Goal: Contribute content

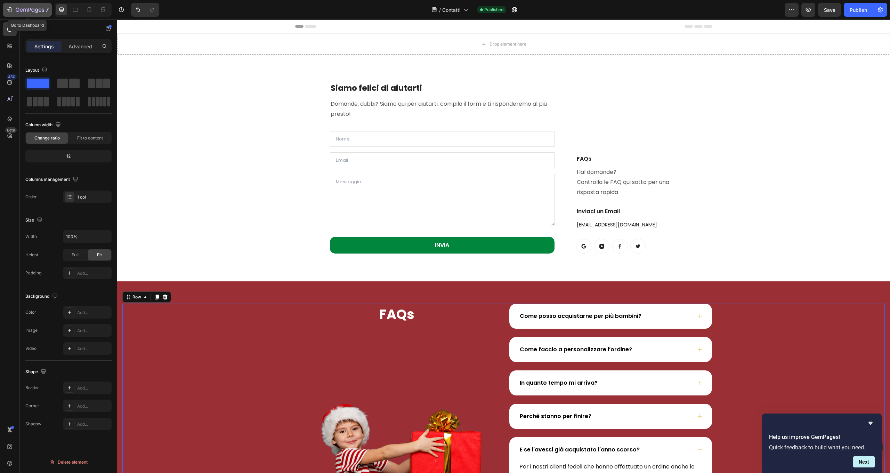
click at [11, 11] on icon "button" at bounding box center [9, 9] width 7 height 7
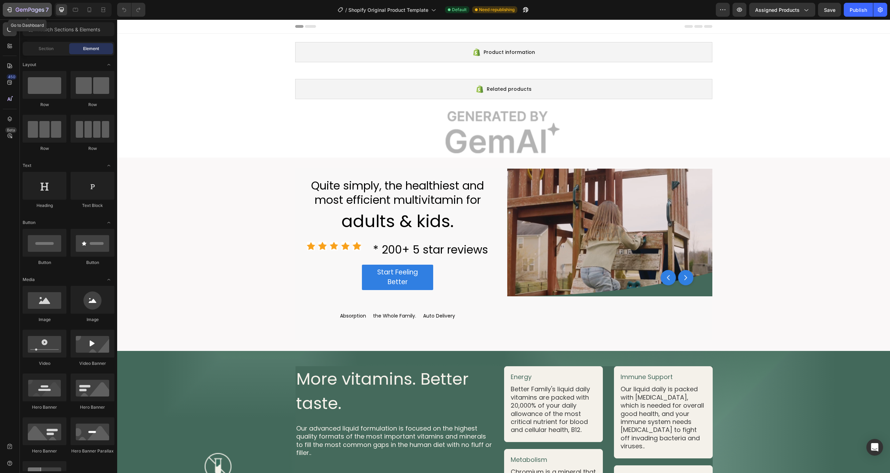
click at [14, 11] on div "7" at bounding box center [27, 10] width 43 height 8
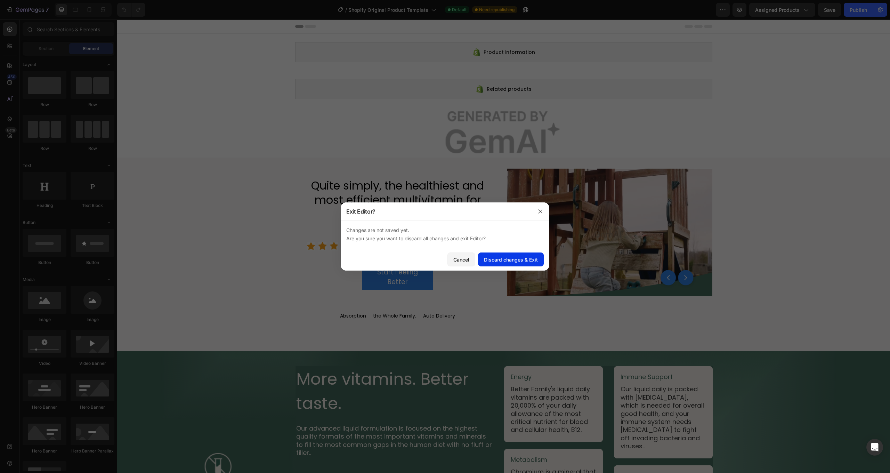
click at [505, 256] on div "Discard changes & Exit" at bounding box center [511, 259] width 54 height 7
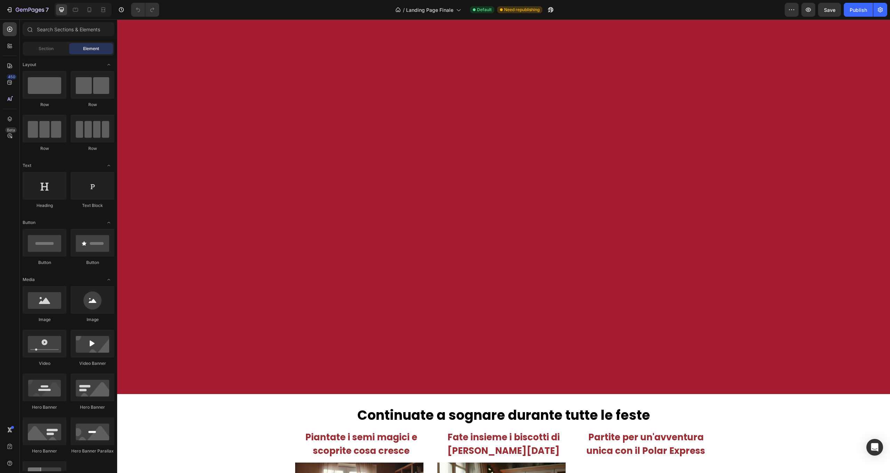
scroll to position [1951, 0]
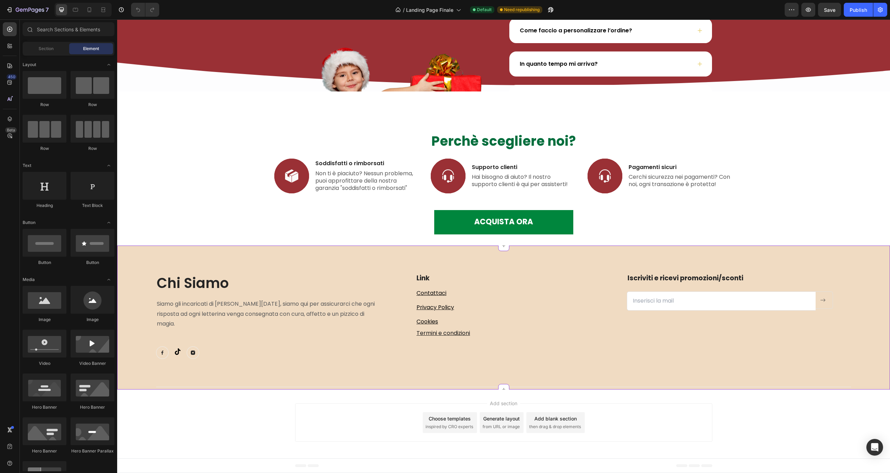
click at [194, 346] on img at bounding box center [193, 352] width 13 height 13
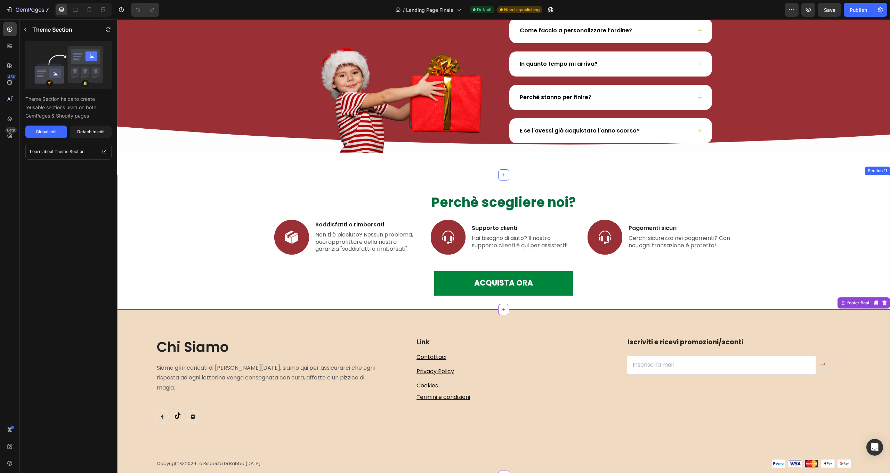
scroll to position [0, 0]
click at [60, 133] on button "Global edit" at bounding box center [46, 131] width 42 height 13
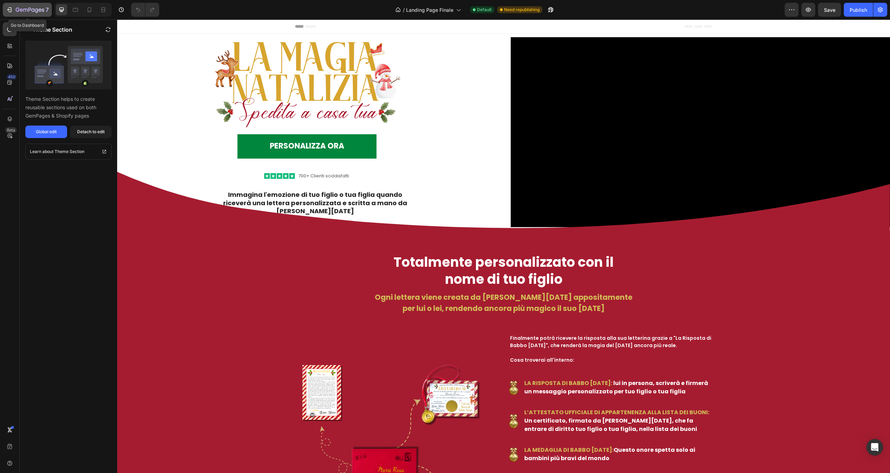
click at [14, 9] on div "7" at bounding box center [27, 10] width 43 height 8
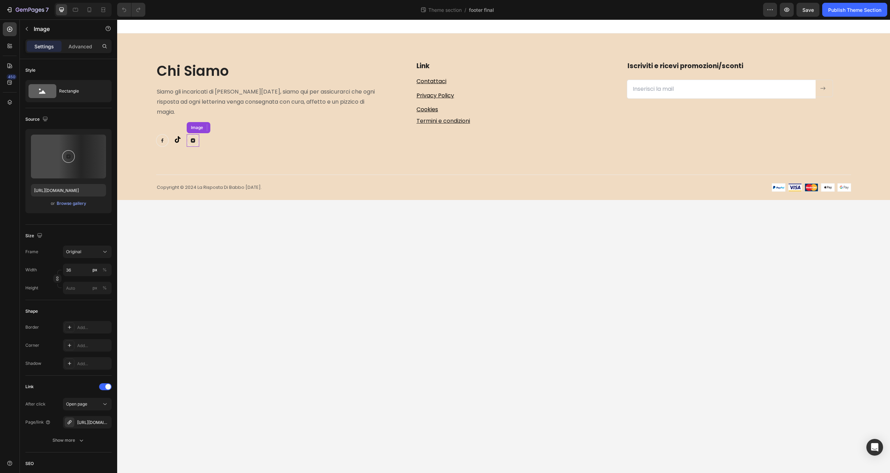
click at [195, 134] on img at bounding box center [193, 140] width 13 height 13
click at [213, 134] on div "Image Image Image 0 Row" at bounding box center [268, 140] width 224 height 13
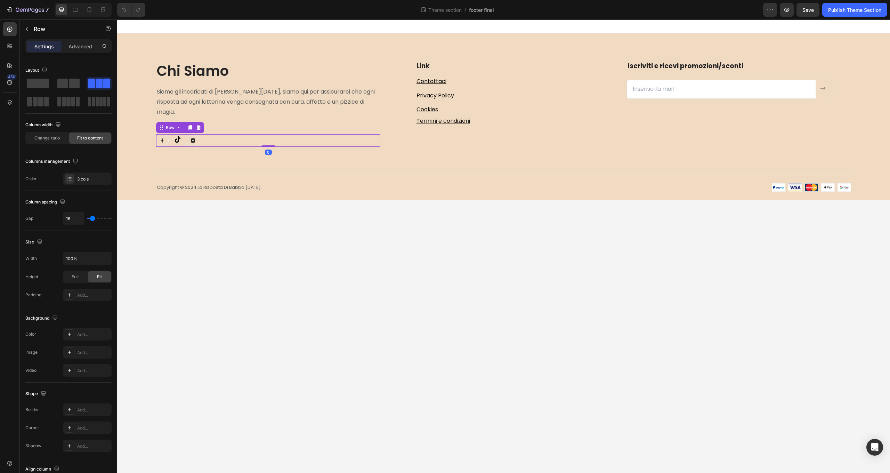
click at [208, 134] on div "Image Image Image Row 0" at bounding box center [268, 140] width 224 height 13
click at [76, 183] on div "3 cols" at bounding box center [87, 178] width 49 height 13
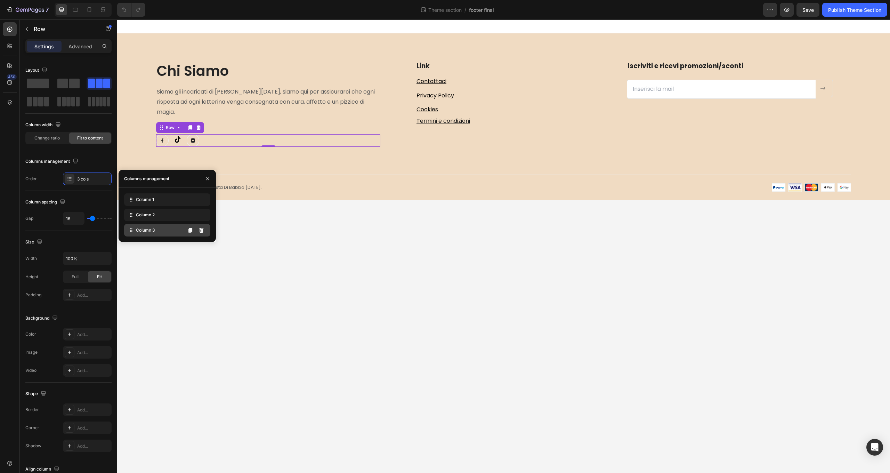
click at [144, 231] on span "Column 3" at bounding box center [145, 230] width 19 height 6
click at [149, 234] on div "Column 3" at bounding box center [167, 230] width 86 height 13
click at [190, 134] on img at bounding box center [193, 140] width 13 height 13
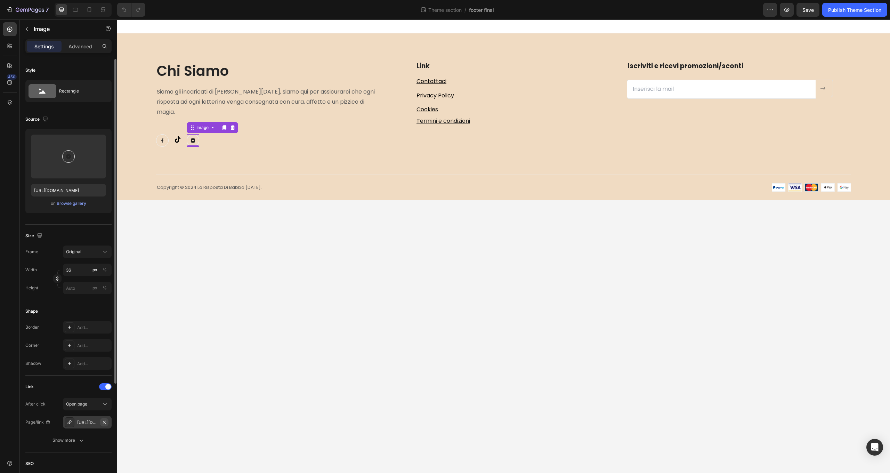
click at [103, 423] on icon "button" at bounding box center [104, 422] width 6 height 6
click at [91, 422] on div "Add..." at bounding box center [93, 422] width 33 height 6
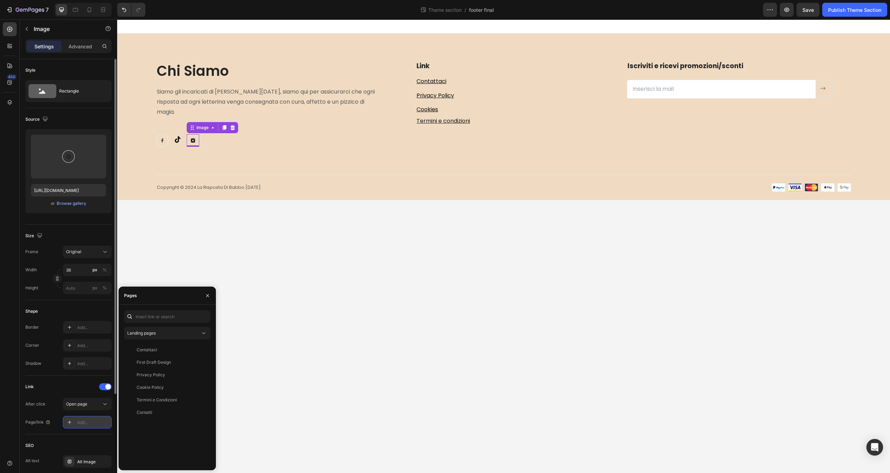
click at [87, 422] on div "Add..." at bounding box center [93, 422] width 33 height 6
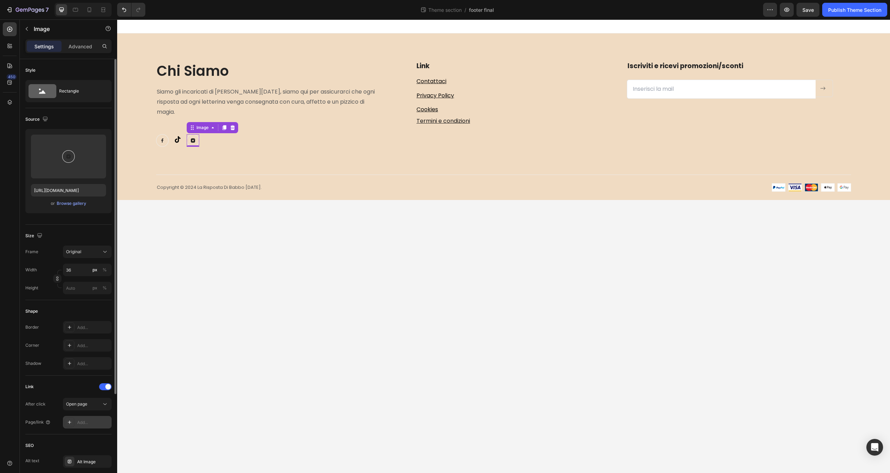
click at [87, 423] on div "Add..." at bounding box center [93, 422] width 33 height 6
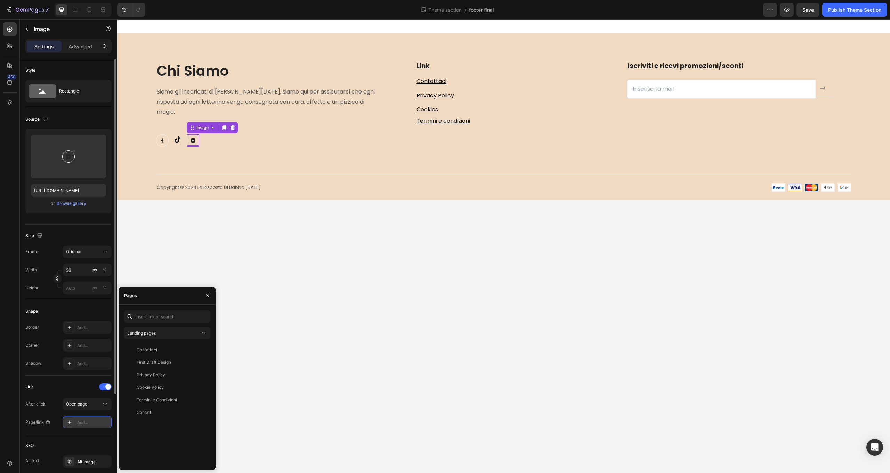
click at [72, 421] on div at bounding box center [70, 422] width 10 height 10
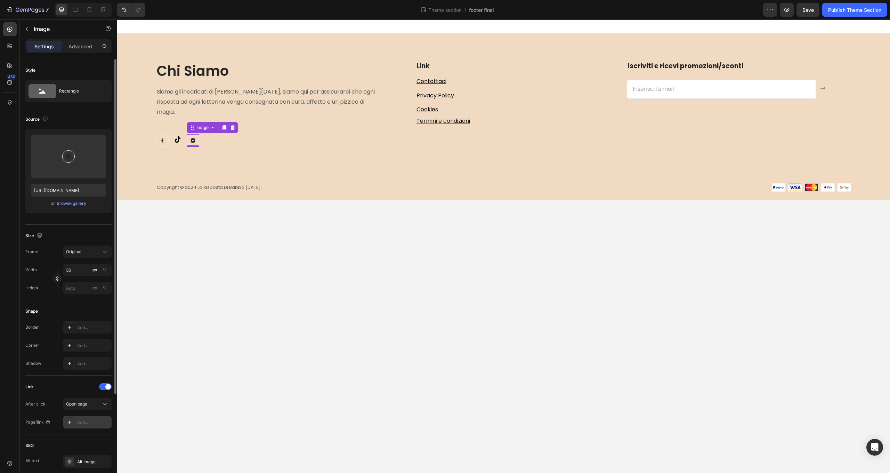
click at [72, 421] on icon at bounding box center [70, 422] width 6 height 6
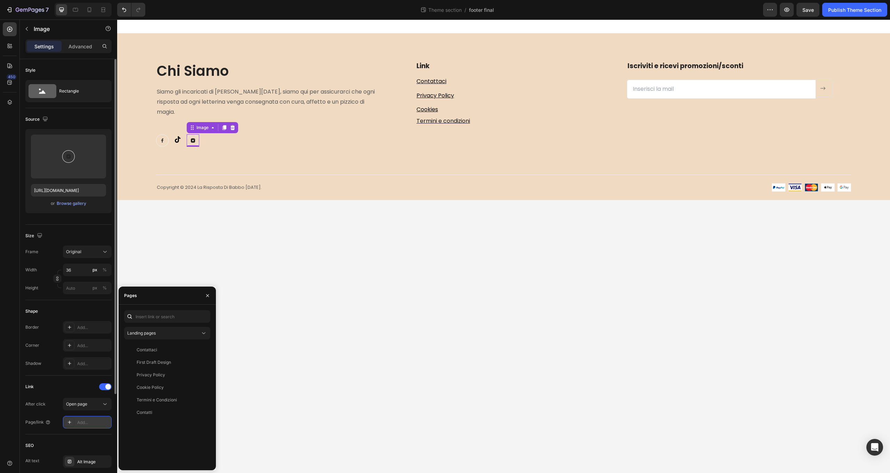
click at [83, 421] on div "Add..." at bounding box center [93, 422] width 33 height 6
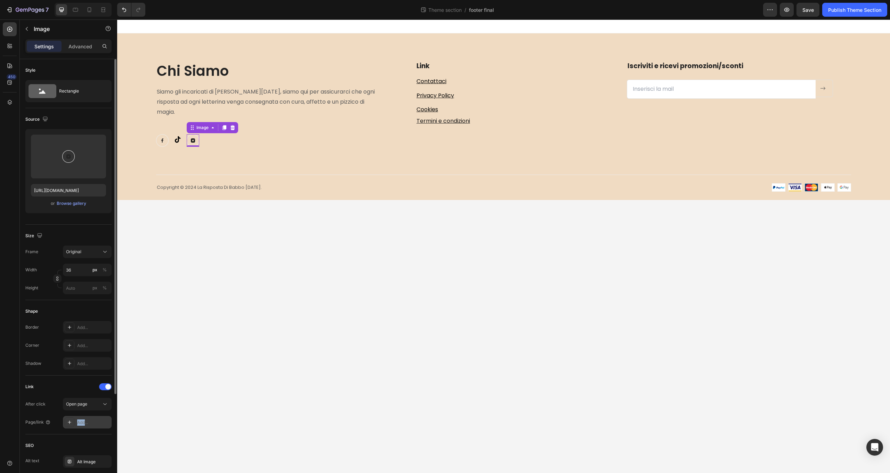
click at [83, 421] on div "Add..." at bounding box center [93, 422] width 33 height 6
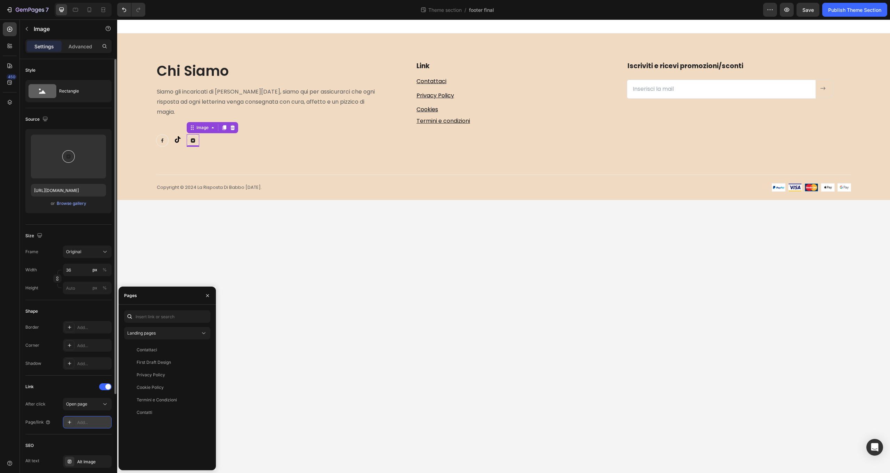
click at [84, 421] on div "Add..." at bounding box center [93, 422] width 33 height 6
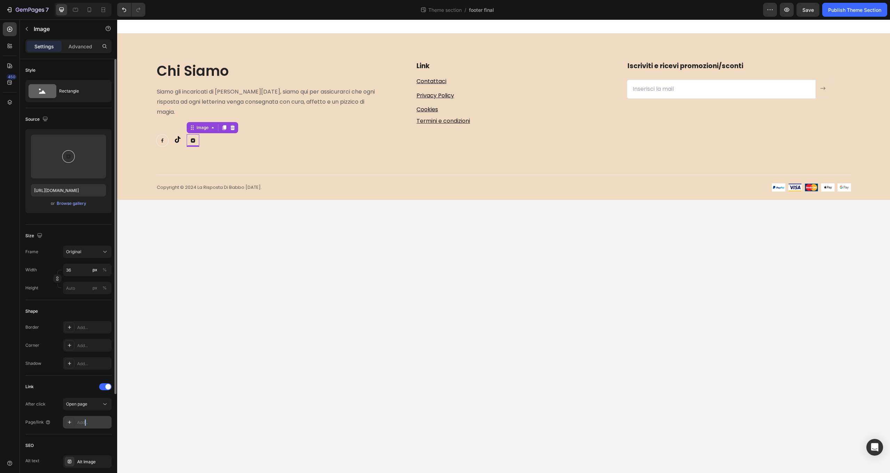
click at [84, 421] on div "Add..." at bounding box center [93, 422] width 33 height 6
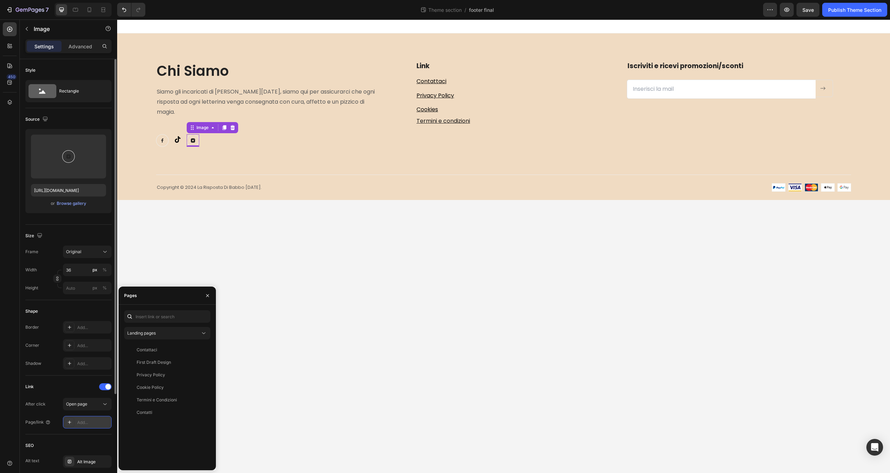
click at [88, 422] on div "Add..." at bounding box center [93, 422] width 33 height 6
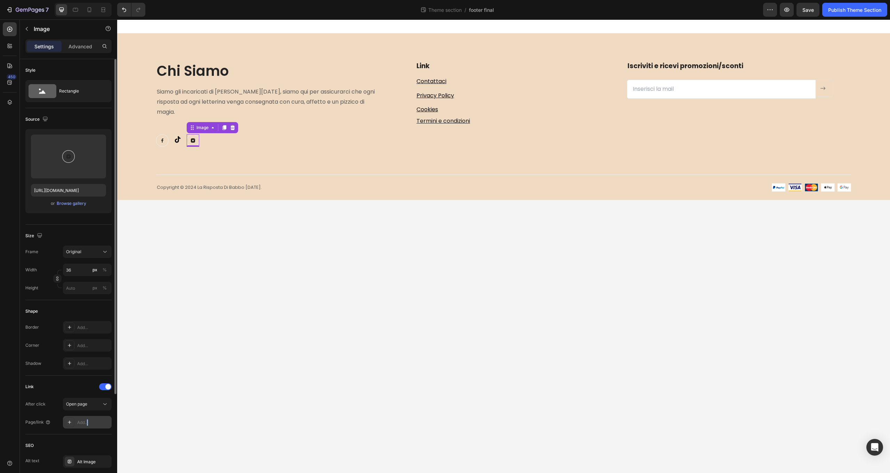
click at [88, 422] on div "Add..." at bounding box center [93, 422] width 33 height 6
click at [84, 422] on div "Add..." at bounding box center [93, 422] width 33 height 6
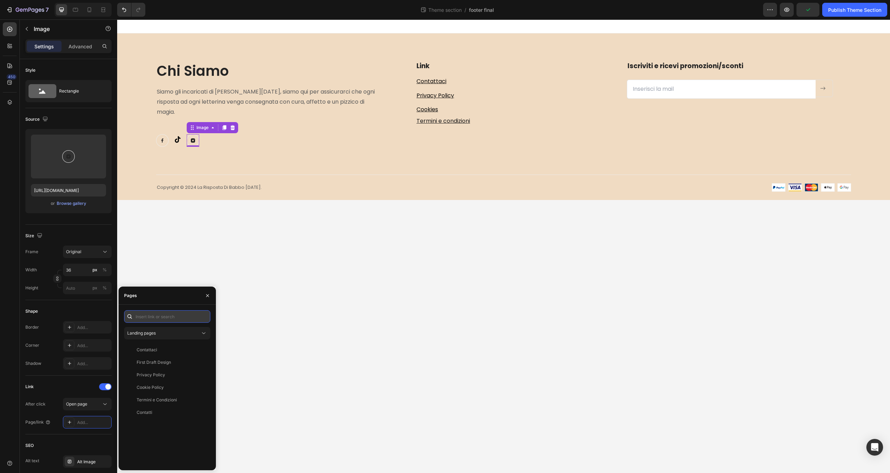
click at [173, 316] on input "text" at bounding box center [167, 316] width 86 height 13
paste input "https://www.instagram.com/rispostadibabbonatale/"
type input "https://www.instagram.com/rispostadibabbonatale/"
click at [177, 335] on div "https://www.instagram.com/rispostadibabbonatale/" at bounding box center [159, 333] width 45 height 6
click at [208, 293] on icon "button" at bounding box center [208, 296] width 6 height 6
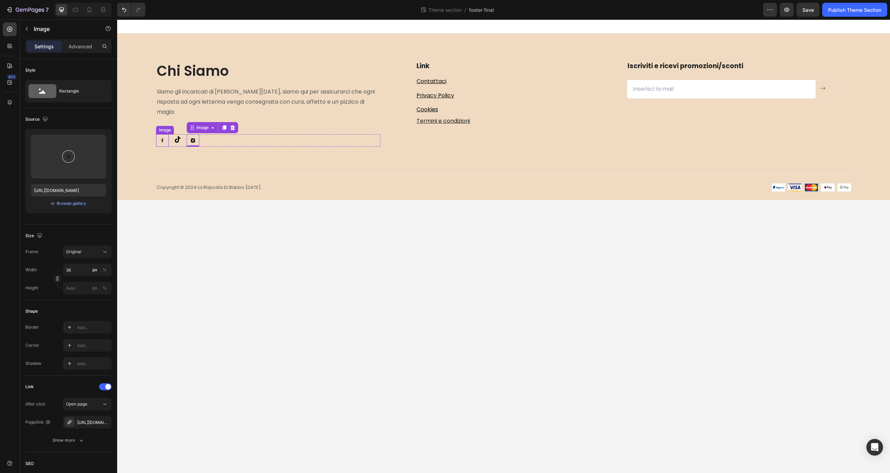
click at [163, 134] on img at bounding box center [162, 140] width 13 height 13
click at [161, 134] on img at bounding box center [162, 140] width 13 height 13
click at [105, 422] on icon "button" at bounding box center [104, 422] width 6 height 6
click at [92, 424] on div "Add..." at bounding box center [93, 422] width 33 height 6
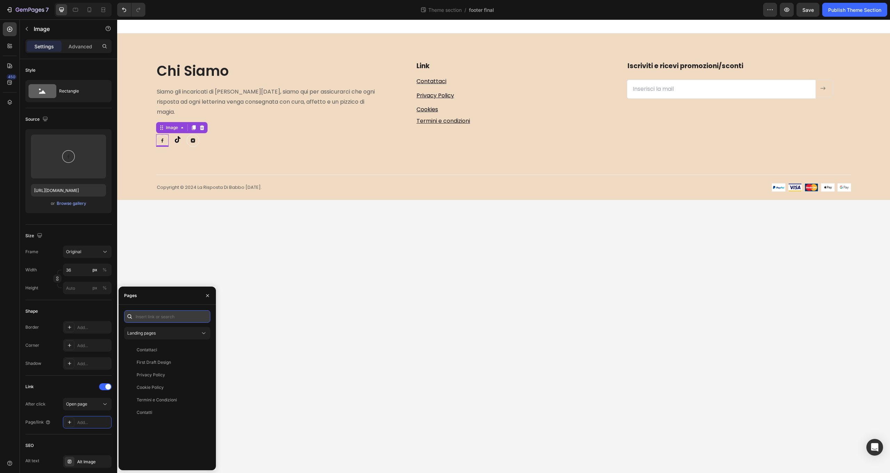
click at [182, 319] on input "text" at bounding box center [167, 316] width 86 height 13
paste input "https://www.facebook.com/profile.php?id=61580910604413"
type input "https://www.facebook.com/profile.php?id=61580910604413"
click at [175, 331] on div "https://www.facebook.com/profile.php?id=61580910604413" at bounding box center [159, 333] width 45 height 6
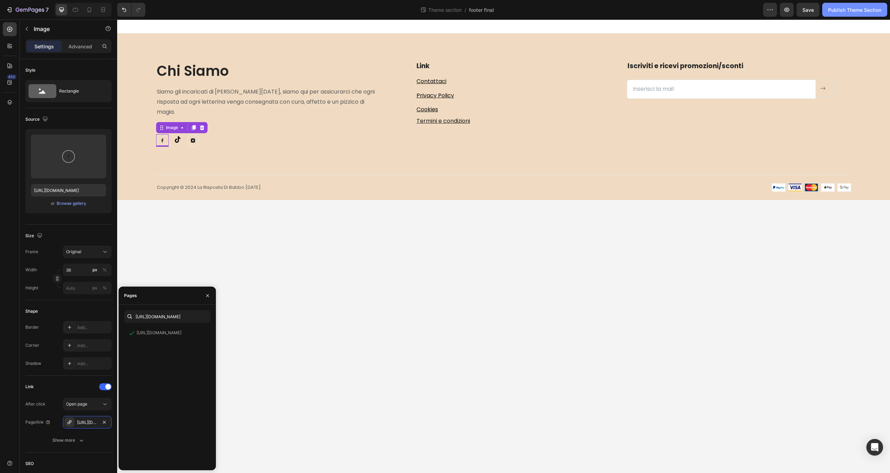
click at [882, 11] on button "Publish Theme Section" at bounding box center [854, 10] width 65 height 14
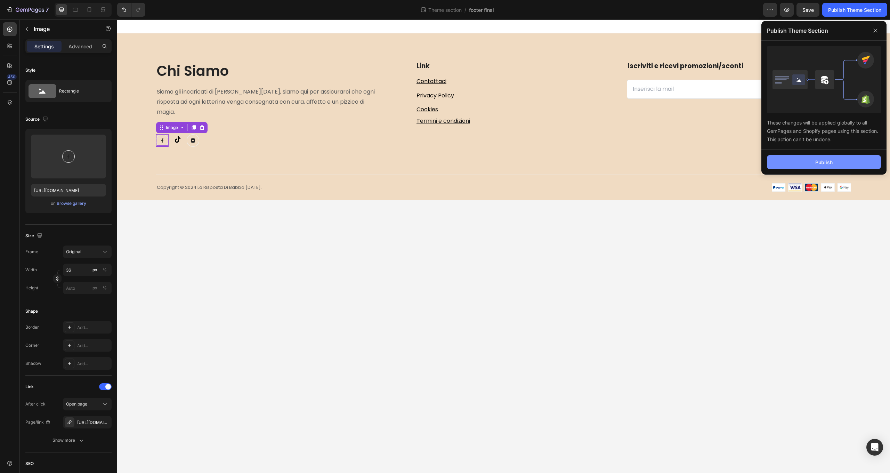
click at [845, 163] on button "Publish" at bounding box center [824, 162] width 114 height 14
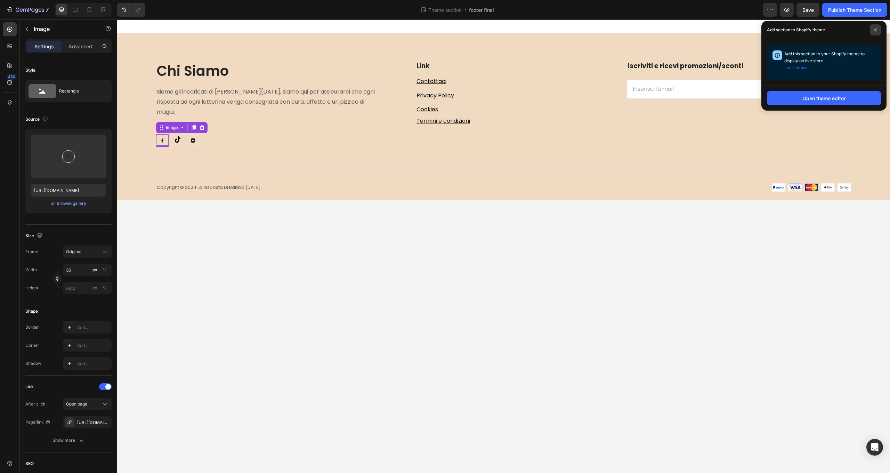
click at [876, 31] on icon at bounding box center [874, 29] width 3 height 3
